Goal: Check status

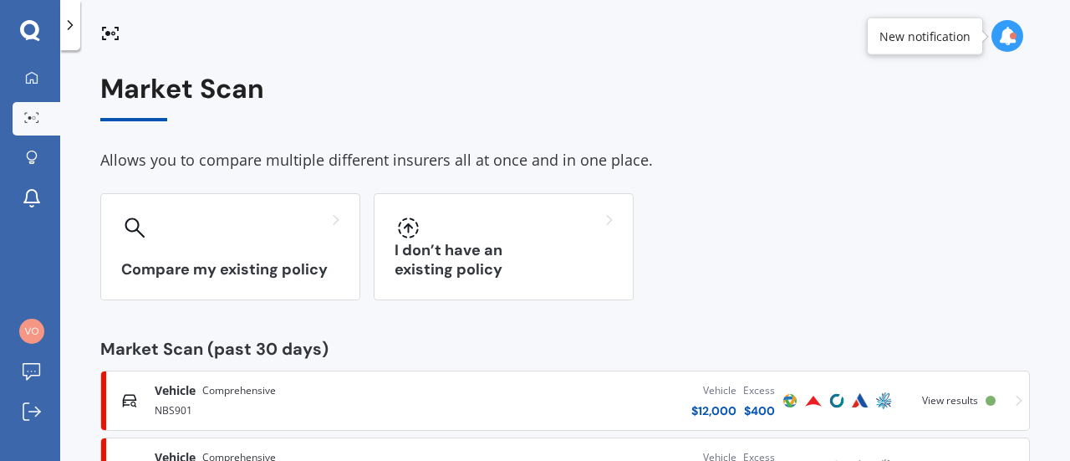
scroll to position [74, 0]
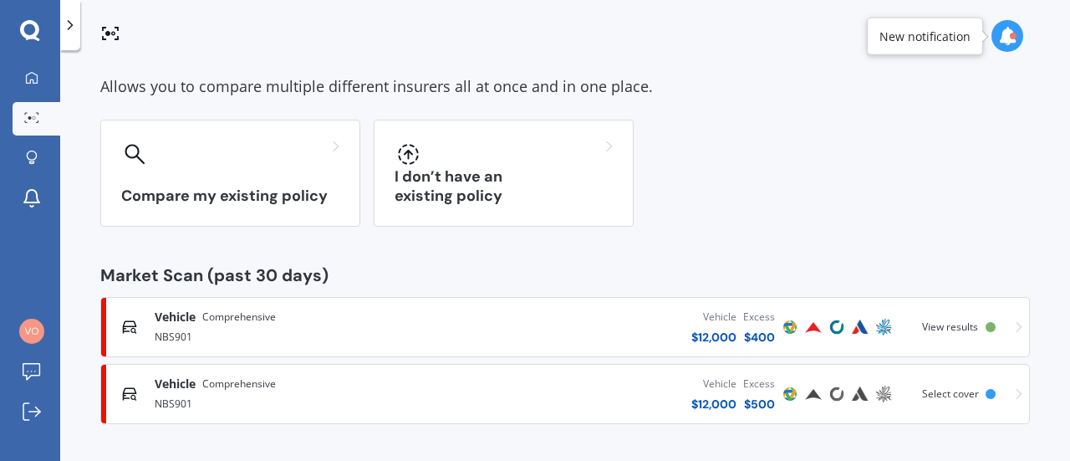
click at [933, 325] on span "View results" at bounding box center [950, 326] width 56 height 14
